Goal: Task Accomplishment & Management: Use online tool/utility

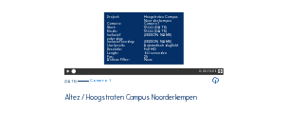
scroll to position [151, 0]
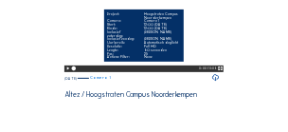
click at [196, 68] on video "Your browser does not support the video tag." at bounding box center [143, 30] width 159 height 79
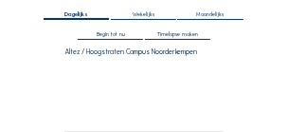
scroll to position [38, 0]
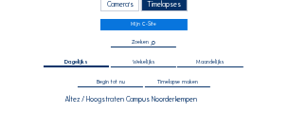
click at [173, 81] on span "Timelapse maken" at bounding box center [177, 82] width 41 height 6
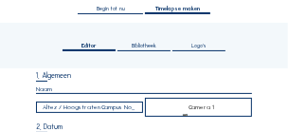
scroll to position [114, 0]
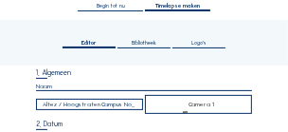
type input "[DATE] 16:45"
type input "[DATE] 15:45"
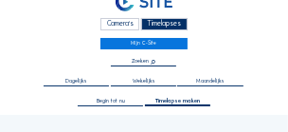
scroll to position [0, 0]
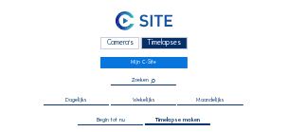
click at [131, 44] on div "Camera's" at bounding box center [119, 43] width 39 height 12
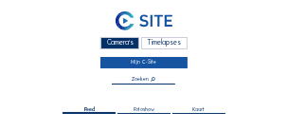
click at [136, 64] on link "Mijn C-Site" at bounding box center [143, 62] width 86 height 11
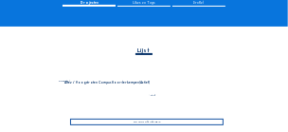
scroll to position [114, 0]
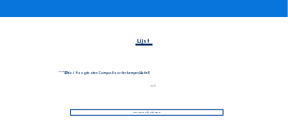
click at [142, 113] on div "Ga naar afbeeldingen" at bounding box center [146, 112] width 153 height 6
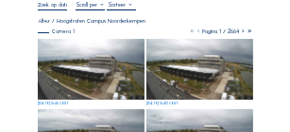
scroll to position [76, 0]
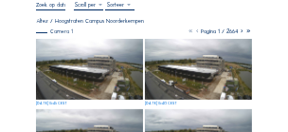
click at [224, 77] on img at bounding box center [198, 69] width 107 height 61
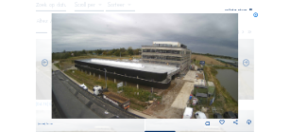
click at [204, 72] on img at bounding box center [145, 65] width 187 height 105
